Goal: Task Accomplishment & Management: Use online tool/utility

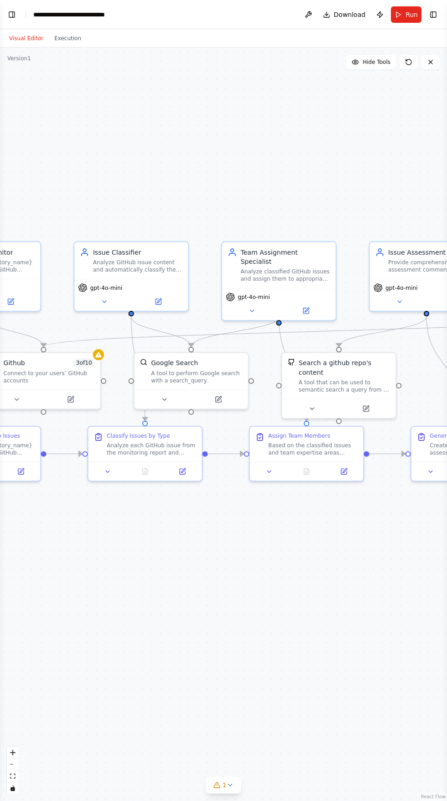
click at [405, 6] on button "Run" at bounding box center [406, 14] width 31 height 16
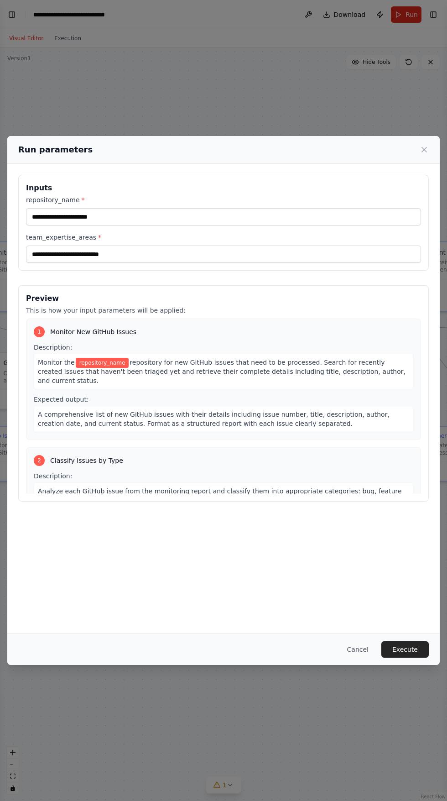
click at [61, 25] on div "Run parameters Inputs repository_name * team_expertise_areas * Preview This is …" at bounding box center [223, 400] width 447 height 801
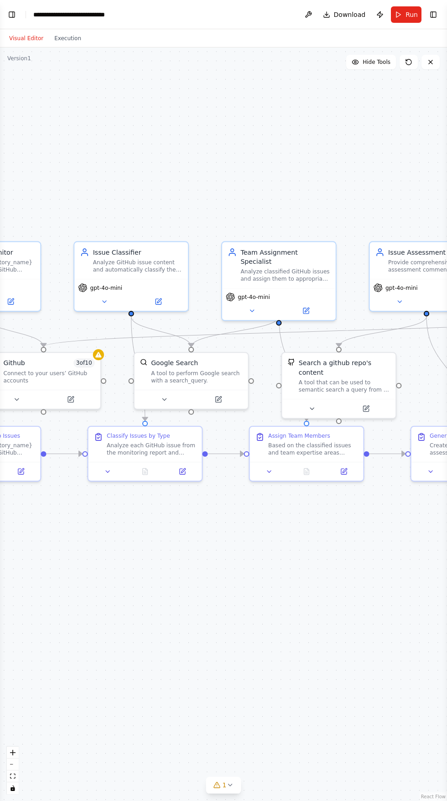
click at [405, 10] on button "Run" at bounding box center [406, 14] width 31 height 16
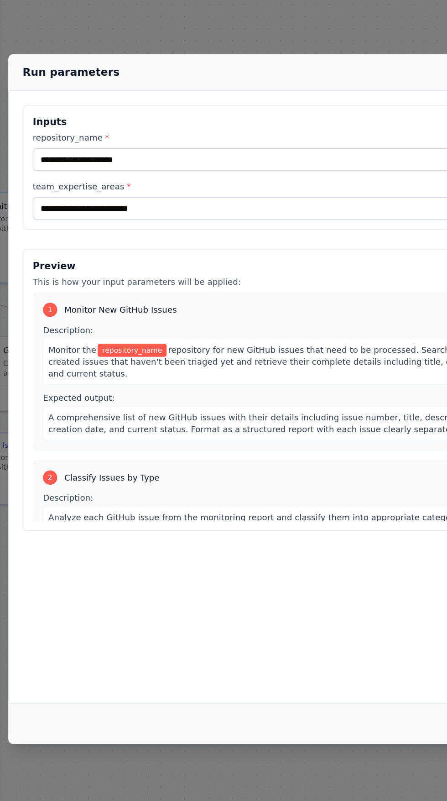
click at [196, 195] on label "repository_name *" at bounding box center [223, 199] width 395 height 9
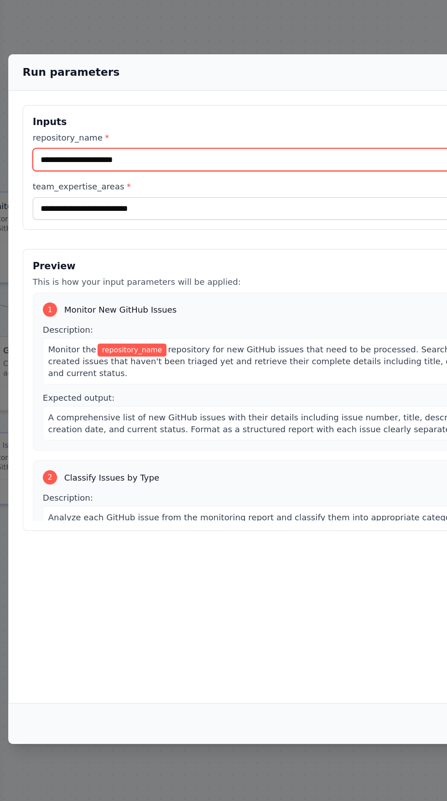
click at [196, 208] on input "repository_name *" at bounding box center [223, 216] width 395 height 17
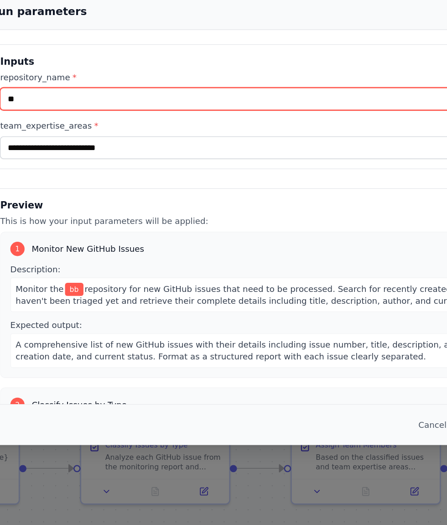
type input "**"
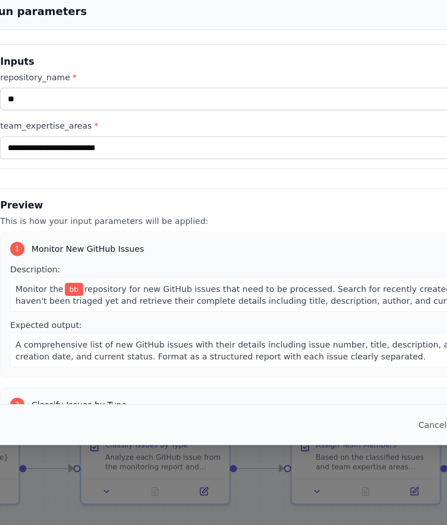
click at [260, 186] on label "team_expertise_areas *" at bounding box center [223, 190] width 395 height 9
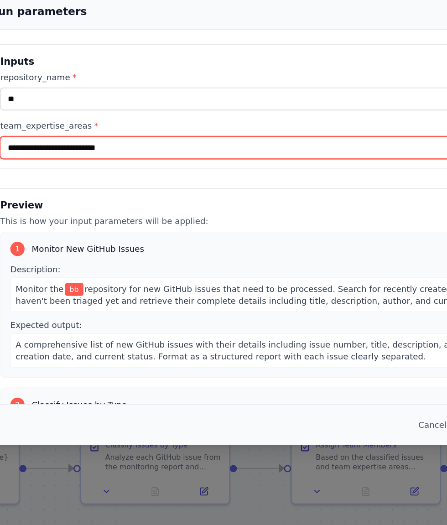
click at [260, 199] on input "team_expertise_areas *" at bounding box center [223, 207] width 395 height 17
type input "****"
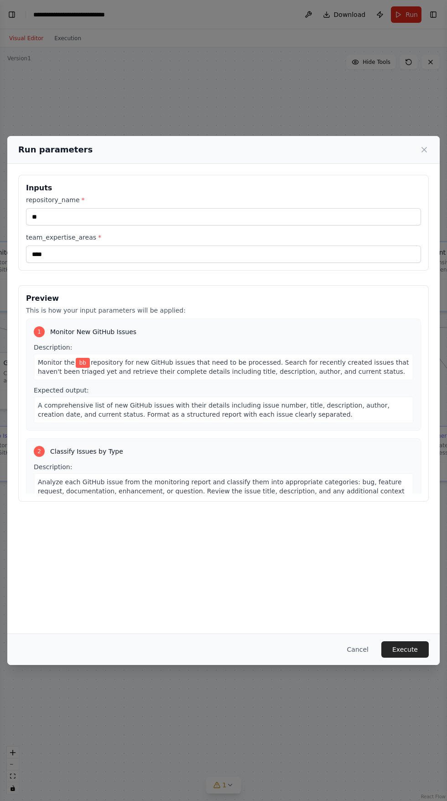
click at [407, 658] on button "Execute" at bounding box center [405, 649] width 47 height 16
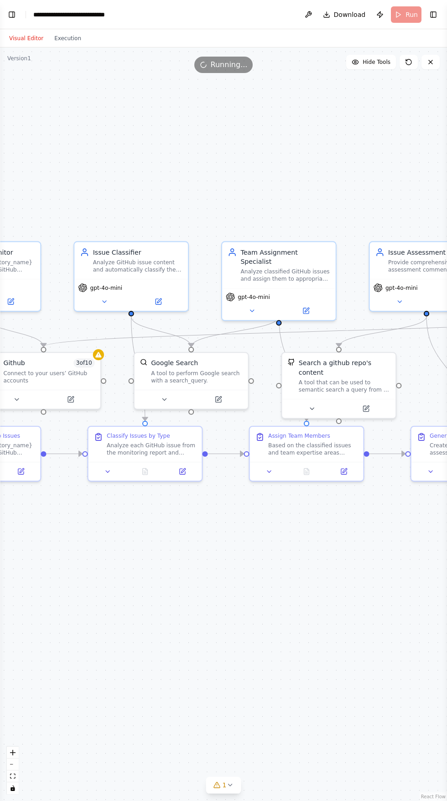
click at [65, 38] on button "Execution" at bounding box center [68, 38] width 38 height 11
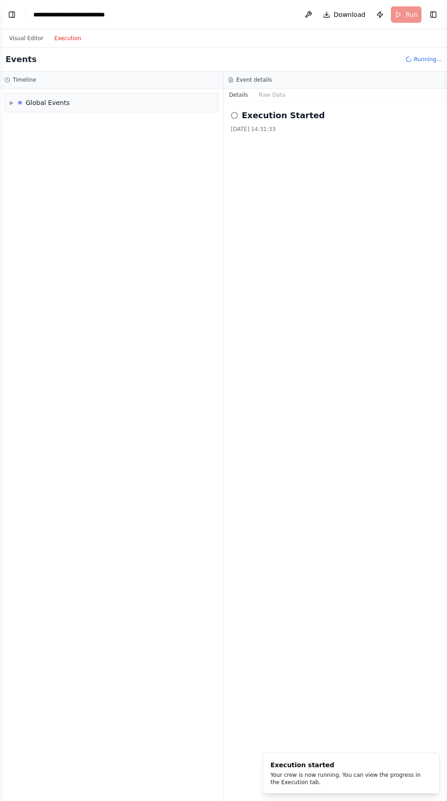
click at [25, 38] on button "Visual Editor" at bounding box center [26, 38] width 45 height 11
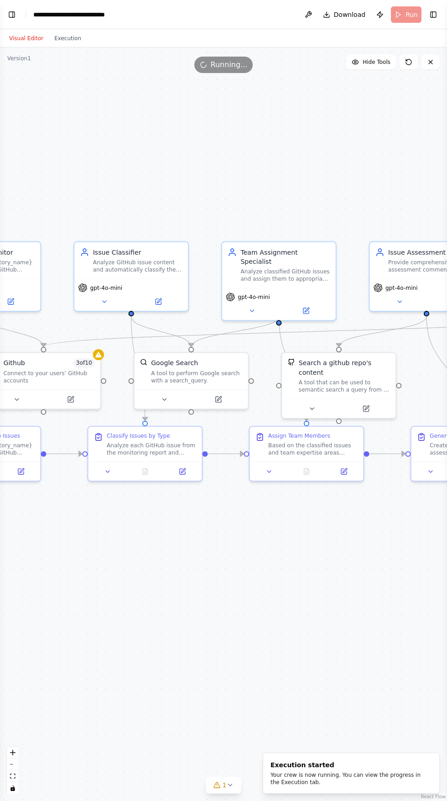
click at [63, 38] on button "Execution" at bounding box center [68, 38] width 38 height 11
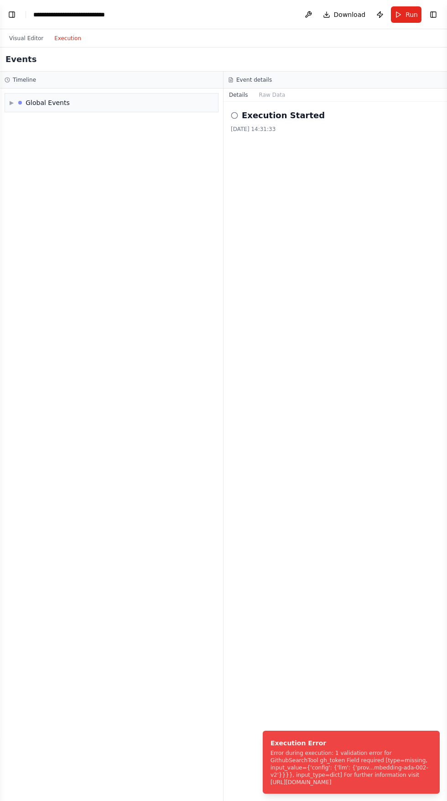
click at [89, 106] on div "▶ Global Events" at bounding box center [111, 103] width 213 height 18
click at [31, 38] on button "Visual Editor" at bounding box center [26, 38] width 45 height 11
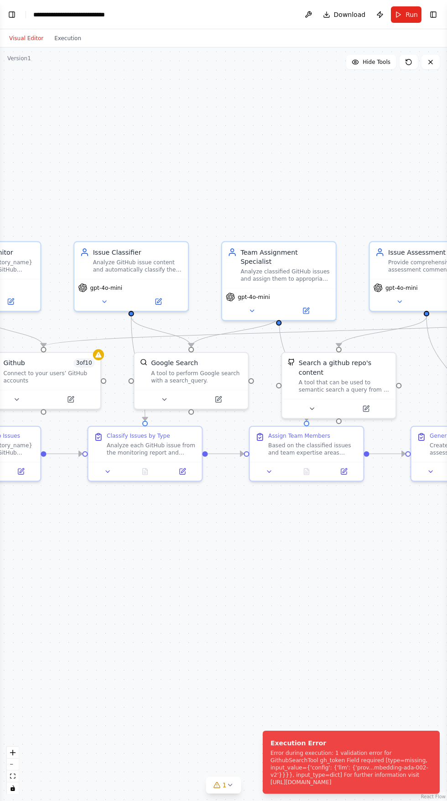
click at [431, 62] on icon at bounding box center [431, 62] width 4 height 4
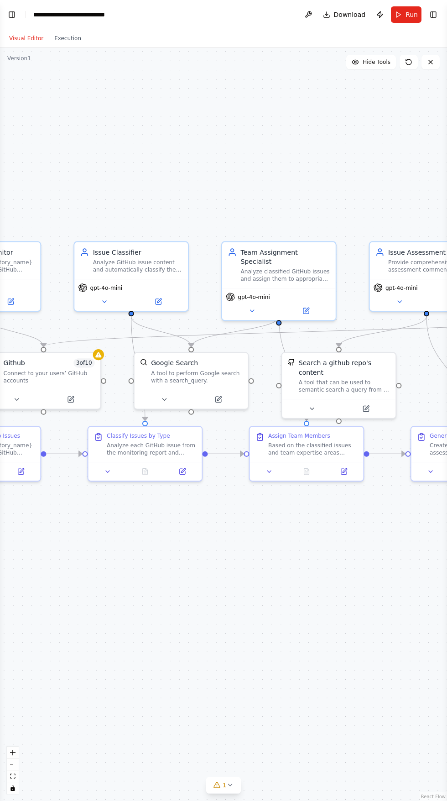
click at [431, 62] on icon at bounding box center [431, 62] width 4 height 4
click at [429, 64] on icon at bounding box center [430, 61] width 7 height 7
click at [431, 62] on icon at bounding box center [431, 62] width 4 height 4
click at [16, 16] on button "Toggle Left Sidebar" at bounding box center [11, 14] width 13 height 13
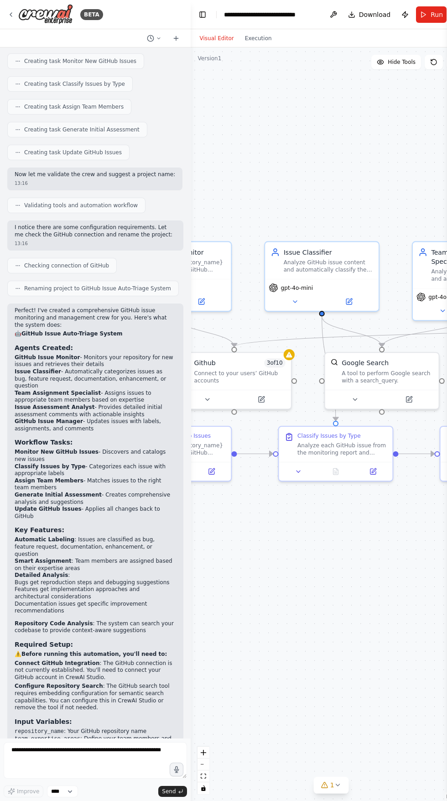
click at [331, 18] on button at bounding box center [333, 14] width 15 height 16
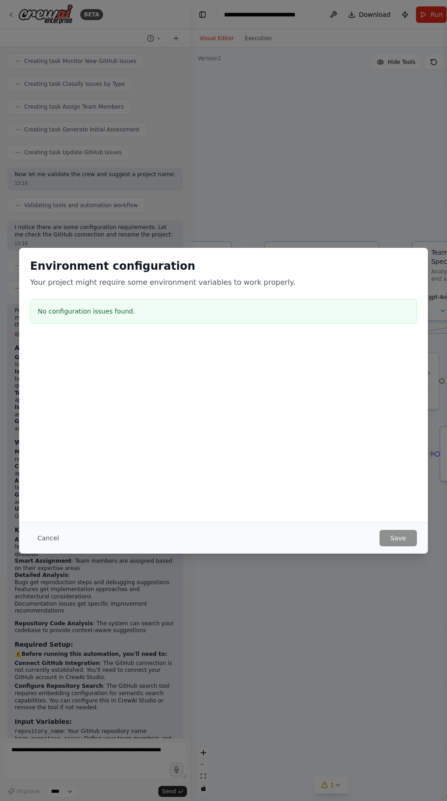
click at [46, 538] on button "Cancel" at bounding box center [48, 538] width 36 height 16
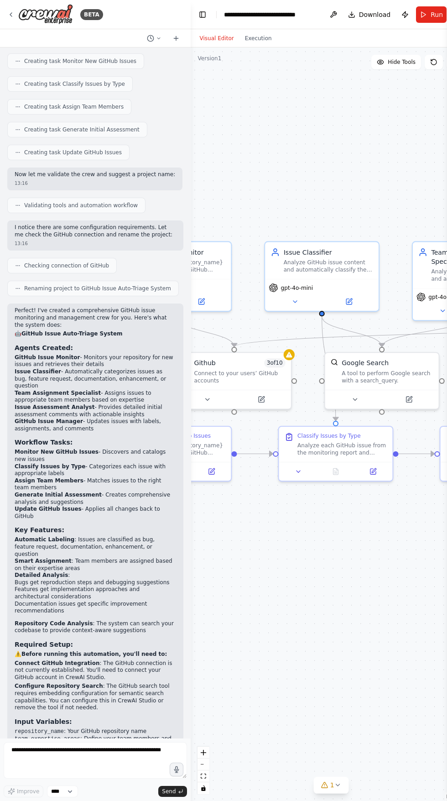
click at [256, 38] on button "Execution" at bounding box center [259, 38] width 38 height 11
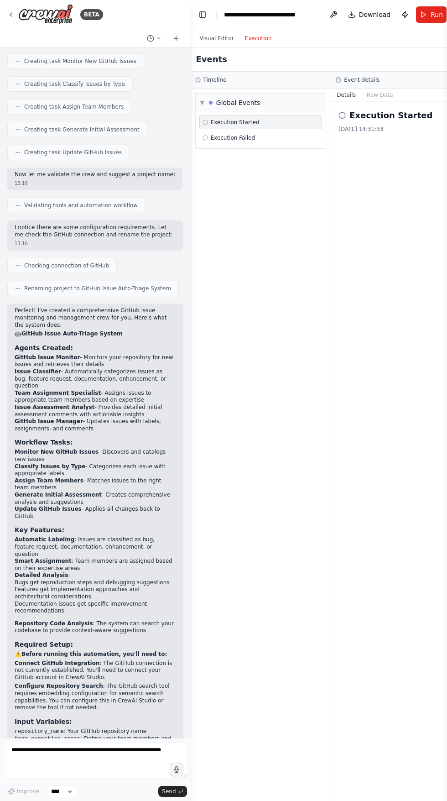
click at [274, 135] on div "Execution Failed" at bounding box center [261, 137] width 117 height 7
click at [174, 36] on icon at bounding box center [176, 38] width 7 height 7
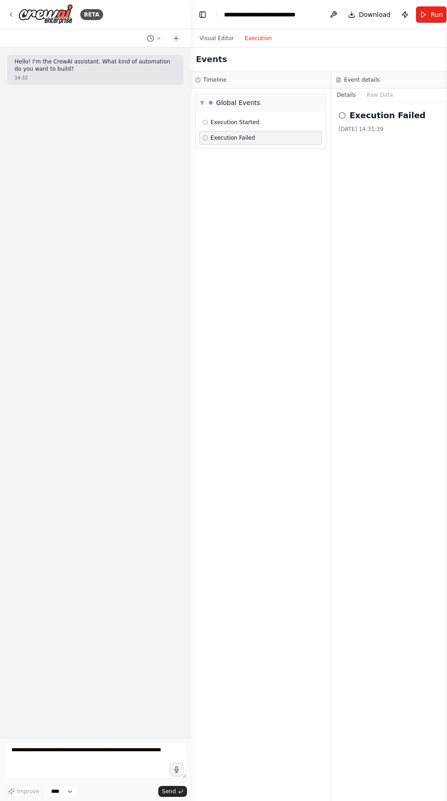
click at [152, 41] on icon at bounding box center [150, 38] width 7 height 7
click at [173, 72] on span "Today 13:15" at bounding box center [172, 71] width 30 height 7
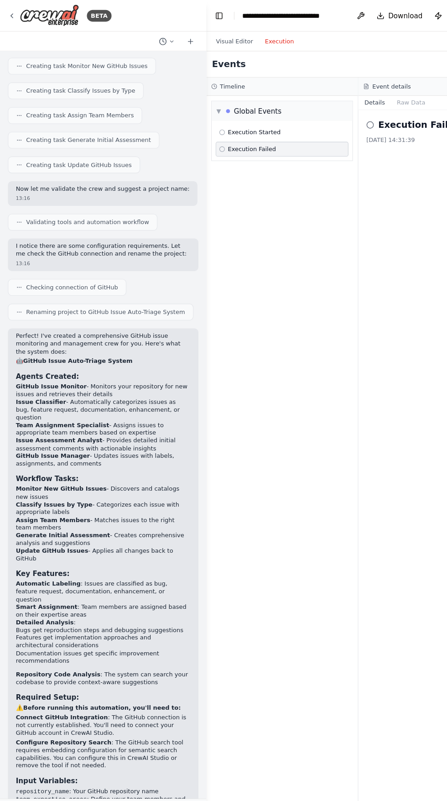
scroll to position [0, 0]
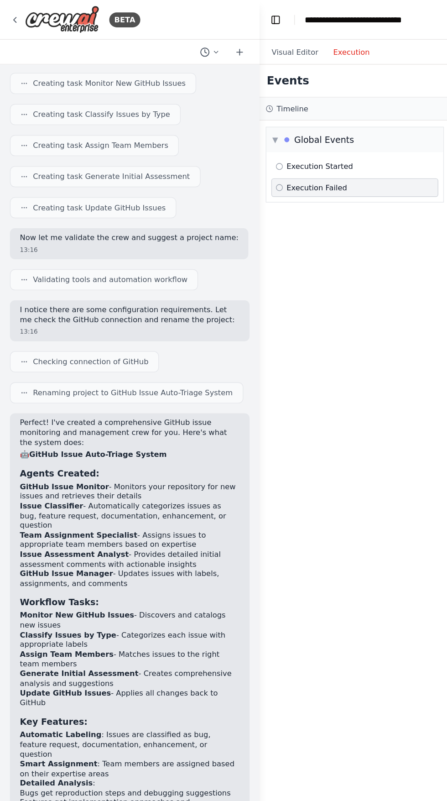
click at [11, 14] on icon at bounding box center [10, 14] width 7 height 7
